Goal: Information Seeking & Learning: Learn about a topic

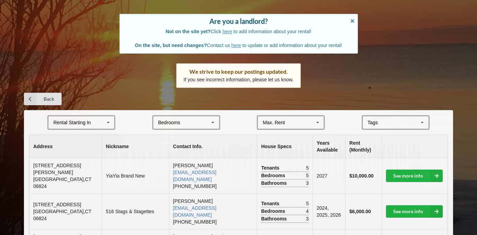
scroll to position [59, 0]
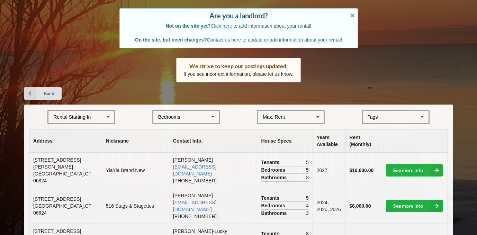
scroll to position [62, 0]
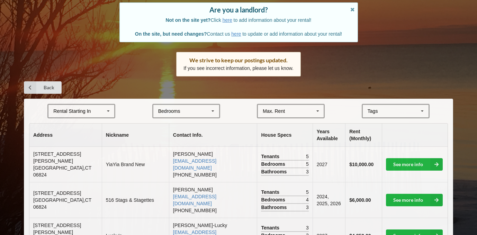
click at [88, 115] on div "Rental Starting In [DATE] 2026 2027 2028" at bounding box center [81, 111] width 68 height 15
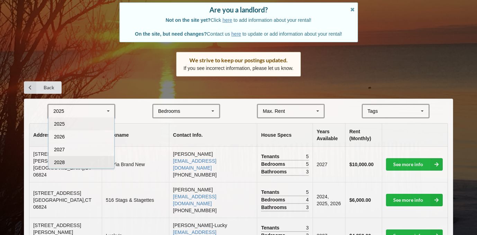
click at [85, 162] on div "2028" at bounding box center [81, 162] width 66 height 13
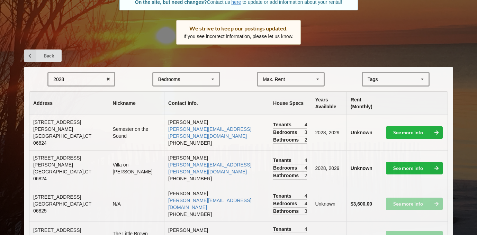
scroll to position [91, 0]
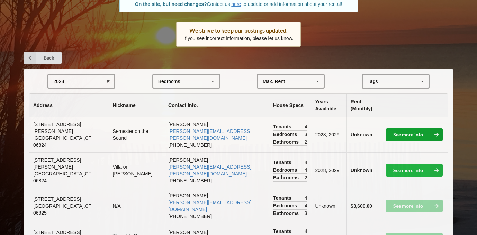
click at [409, 128] on link "See more info" at bounding box center [414, 134] width 57 height 12
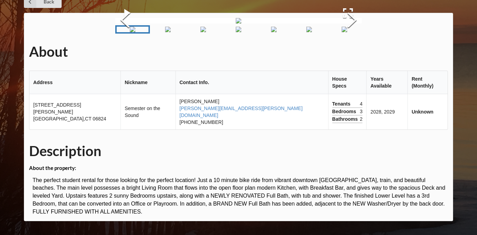
scroll to position [91, 0]
click at [362, 52] on button "Next Slide" at bounding box center [352, 21] width 19 height 63
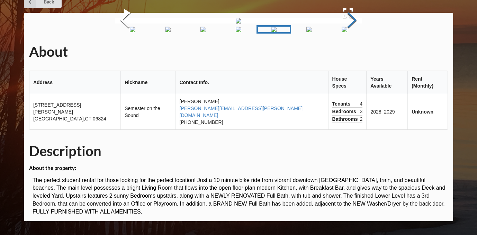
click at [362, 52] on button "Next Slide" at bounding box center [352, 21] width 19 height 63
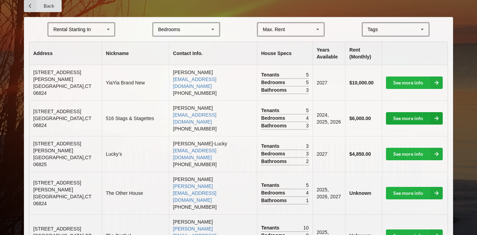
scroll to position [145, 0]
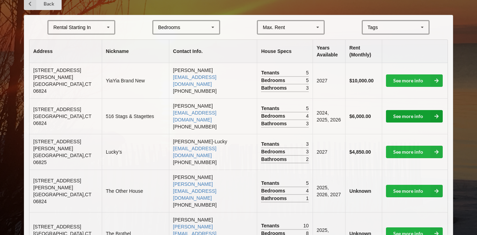
click at [415, 111] on link "See more info" at bounding box center [414, 116] width 57 height 12
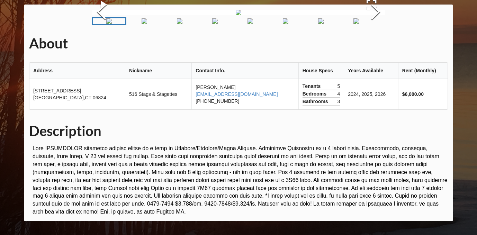
scroll to position [88, 0]
click at [375, 44] on button "Next Slide" at bounding box center [375, 12] width 19 height 63
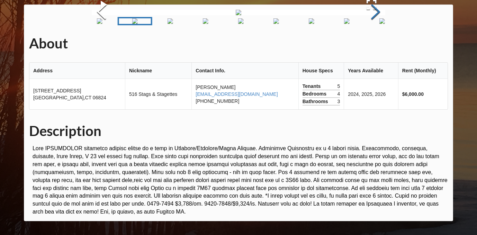
click at [375, 44] on button "Next Slide" at bounding box center [375, 12] width 19 height 63
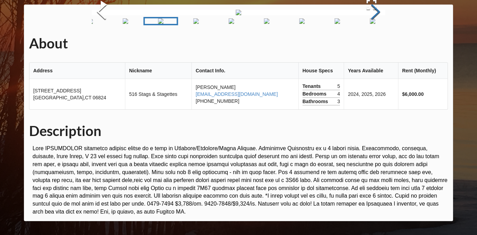
click at [375, 44] on button "Next Slide" at bounding box center [375, 12] width 19 height 63
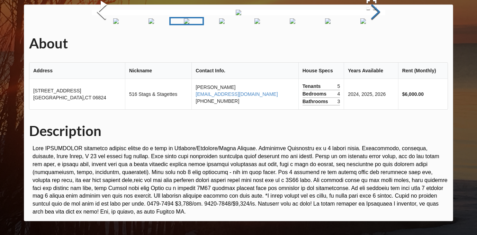
click at [375, 44] on button "Next Slide" at bounding box center [375, 12] width 19 height 63
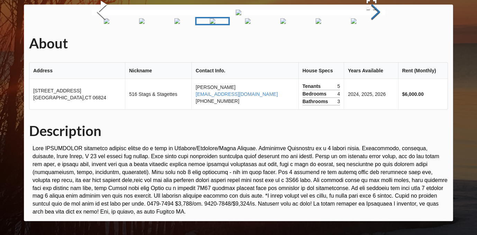
click at [375, 44] on button "Next Slide" at bounding box center [375, 12] width 19 height 63
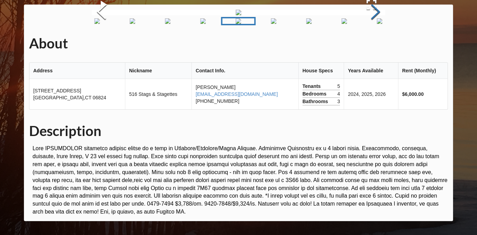
click at [375, 44] on button "Next Slide" at bounding box center [375, 12] width 19 height 63
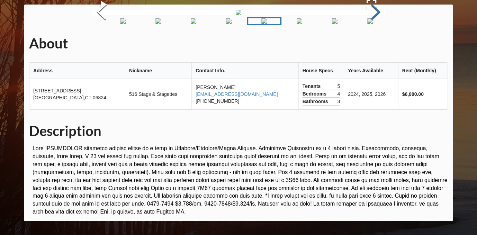
click at [375, 44] on button "Next Slide" at bounding box center [375, 12] width 19 height 63
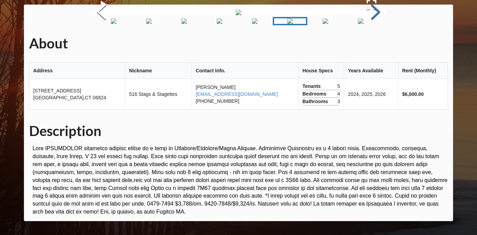
click at [375, 44] on button "Next Slide" at bounding box center [375, 12] width 19 height 63
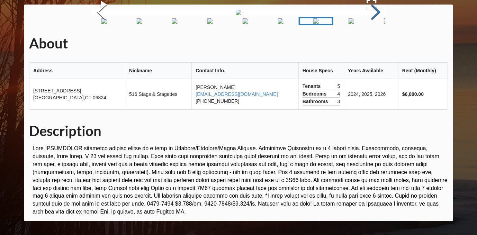
click at [375, 44] on button "Next Slide" at bounding box center [375, 12] width 19 height 63
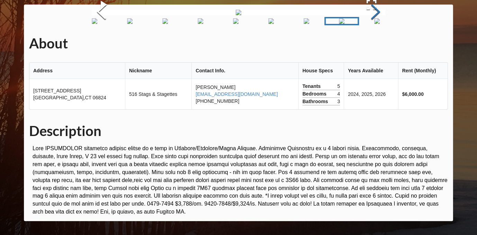
click at [375, 44] on button "Next Slide" at bounding box center [375, 12] width 19 height 63
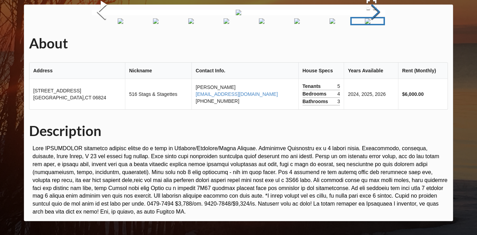
click at [375, 44] on button "Next Slide" at bounding box center [375, 12] width 19 height 63
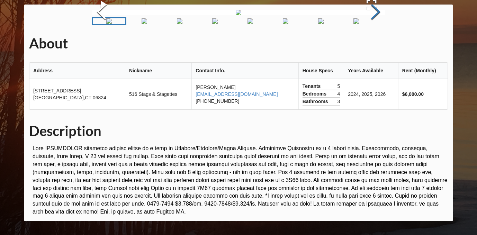
click at [375, 44] on button "Next Slide" at bounding box center [375, 12] width 19 height 63
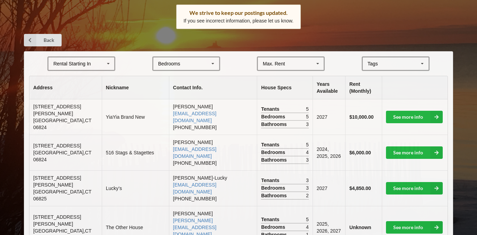
scroll to position [115, 0]
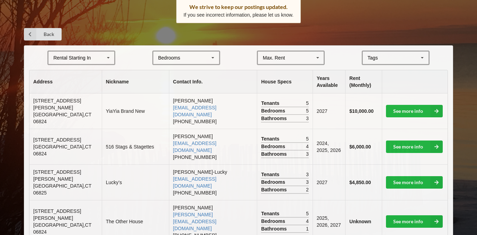
click at [383, 53] on div "[GEOGRAPHIC_DATA] Area Downtown" at bounding box center [396, 58] width 68 height 15
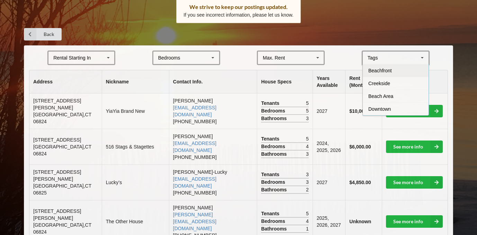
click at [379, 72] on span "Beachfront" at bounding box center [380, 71] width 24 height 6
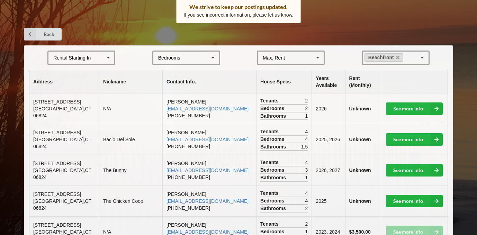
click at [97, 61] on div "Rental Starting In [DATE] 2026 2027 2028" at bounding box center [81, 58] width 68 height 15
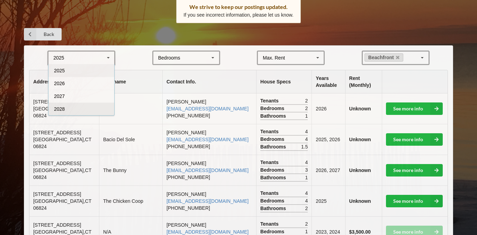
click at [86, 107] on div "2028" at bounding box center [81, 109] width 66 height 13
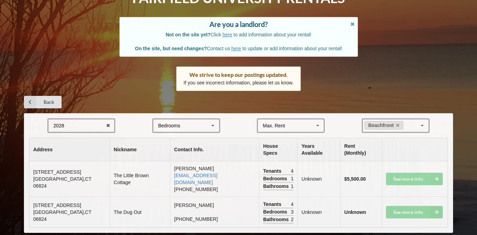
click at [87, 126] on div "2028 2025 2026 2027 2028" at bounding box center [81, 125] width 68 height 15
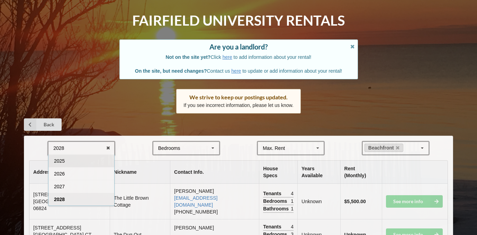
scroll to position [0, 0]
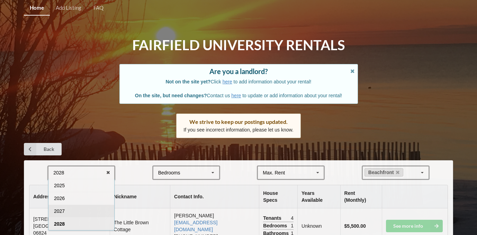
click at [83, 208] on div "2027" at bounding box center [81, 211] width 66 height 13
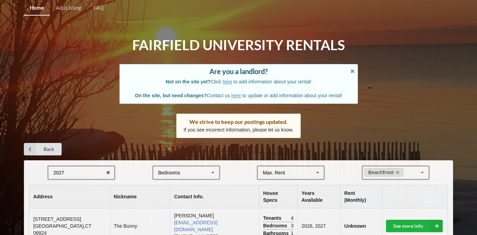
scroll to position [78, 0]
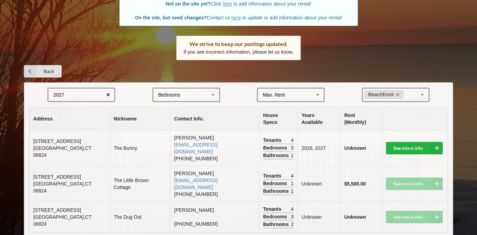
click at [100, 92] on div "2027 2025 2026 2027 2028" at bounding box center [81, 95] width 68 height 15
click at [110, 93] on icon at bounding box center [108, 95] width 11 height 13
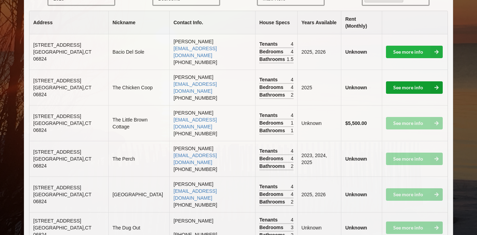
scroll to position [170, 0]
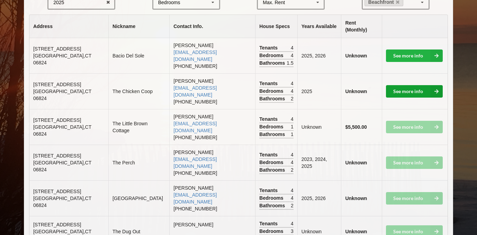
click at [438, 143] on tbody "[STREET_ADDRESS] [GEOGRAPHIC_DATA] [PERSON_NAME] [EMAIL_ADDRESS][DOMAIN_NAME] […" at bounding box center [238, 142] width 418 height 209
click at [412, 85] on link "See more info" at bounding box center [414, 91] width 57 height 12
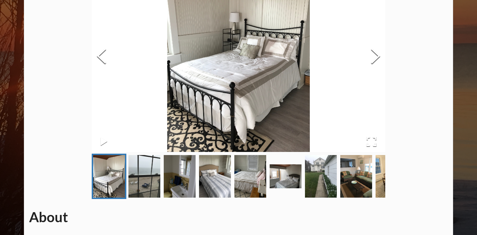
scroll to position [91, 0]
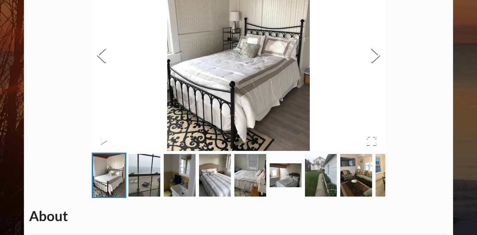
click at [335, 181] on img "Go to Slide 7" at bounding box center [321, 175] width 32 height 43
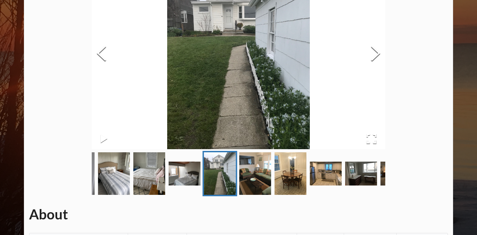
scroll to position [94, 0]
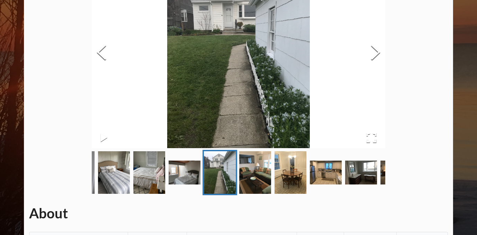
click at [364, 174] on img "Go to Slide 11" at bounding box center [362, 173] width 32 height 24
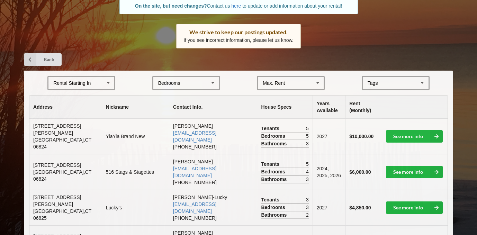
scroll to position [102, 0]
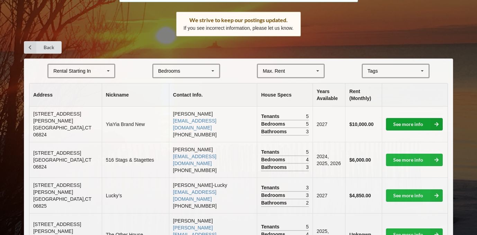
click at [414, 123] on link "See more info" at bounding box center [414, 124] width 57 height 12
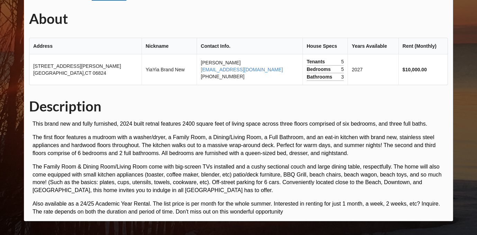
scroll to position [83, 0]
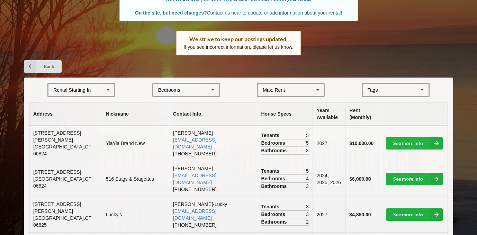
scroll to position [102, 0]
